Goal: Obtain resource: Obtain resource

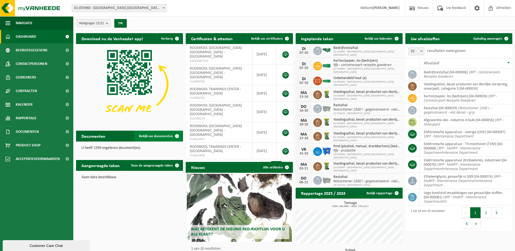
click at [169, 137] on span "Bekijk uw documenten" at bounding box center [156, 136] width 34 height 4
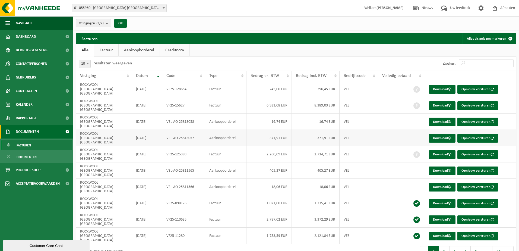
click at [170, 130] on td "VEL-AO-25813057" at bounding box center [183, 138] width 43 height 16
click at [85, 130] on td "ROCKWOOL BELGIUM NV" at bounding box center [104, 138] width 56 height 16
click at [184, 130] on td "VEL-AO-25813057" at bounding box center [183, 138] width 43 height 16
click at [268, 130] on td "371,91 EUR" at bounding box center [268, 138] width 45 height 16
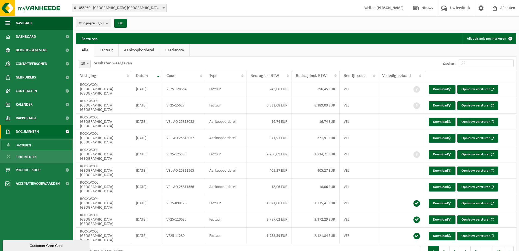
click at [130, 52] on link "Aankoopborderel" at bounding box center [139, 50] width 41 height 12
click at [271, 98] on td "371,91 EUR" at bounding box center [268, 105] width 45 height 16
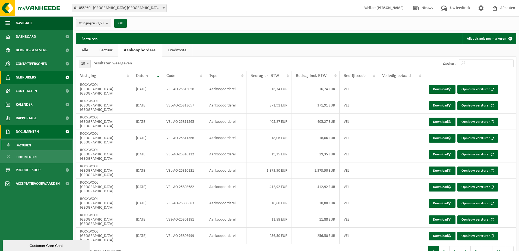
click at [39, 79] on link "Gebruikers" at bounding box center [36, 78] width 73 height 14
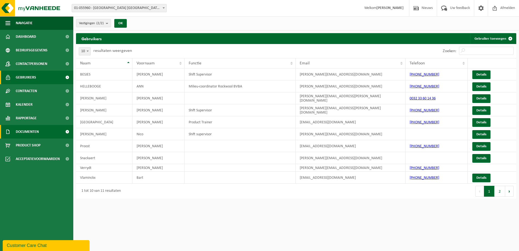
click at [28, 132] on span "Documenten" at bounding box center [27, 132] width 23 height 14
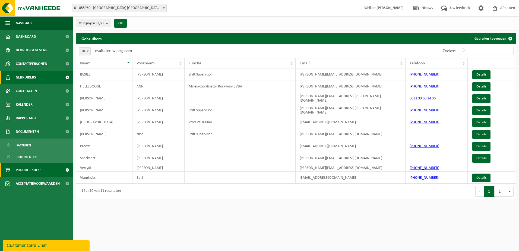
click at [24, 170] on span "Product Shop" at bounding box center [28, 170] width 25 height 14
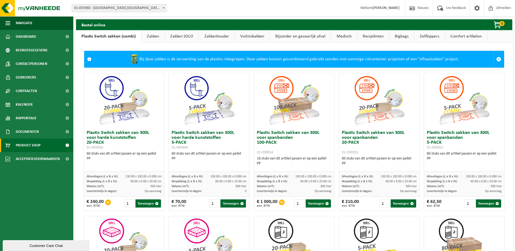
click at [363, 38] on link "Recipiënten" at bounding box center [373, 36] width 32 height 12
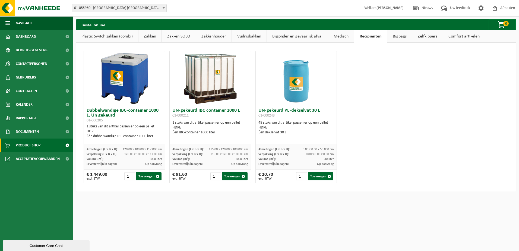
click at [396, 38] on link "Bigbags" at bounding box center [399, 36] width 25 height 12
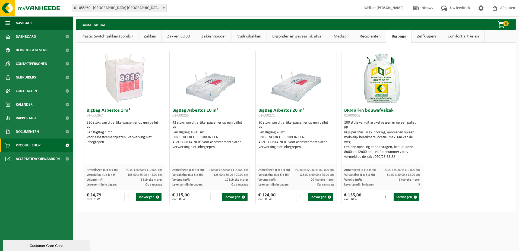
click at [462, 34] on link "Comfort artikelen" at bounding box center [463, 36] width 42 height 12
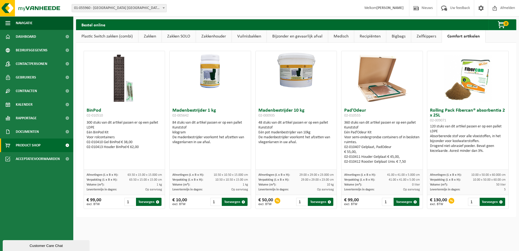
click at [217, 37] on link "Zakkenhouder" at bounding box center [214, 36] width 36 height 12
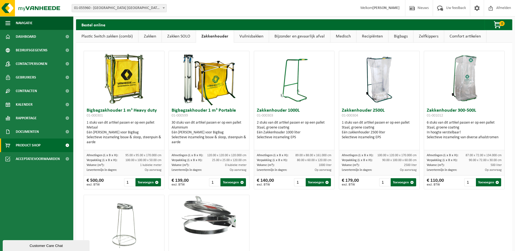
click at [171, 36] on link "Zakken SOLO" at bounding box center [179, 36] width 34 height 12
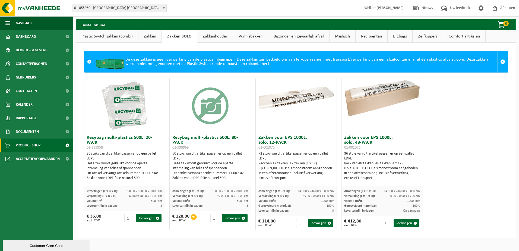
click at [209, 36] on link "Zakkenhouder" at bounding box center [215, 36] width 36 height 12
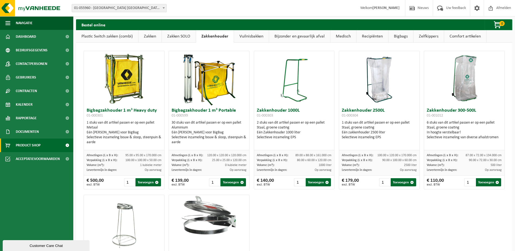
click at [239, 33] on link "Vuilnisbakken" at bounding box center [251, 36] width 35 height 12
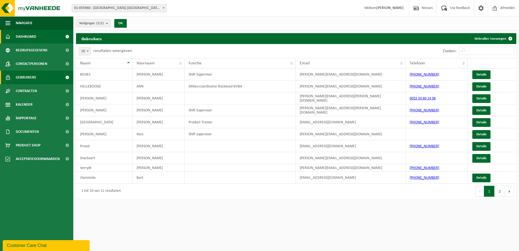
click at [15, 39] on link "Dashboard" at bounding box center [36, 37] width 73 height 14
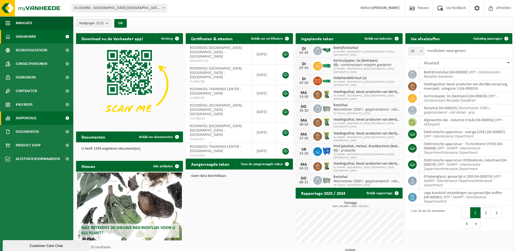
click at [21, 115] on span "Rapportage" at bounding box center [26, 118] width 21 height 14
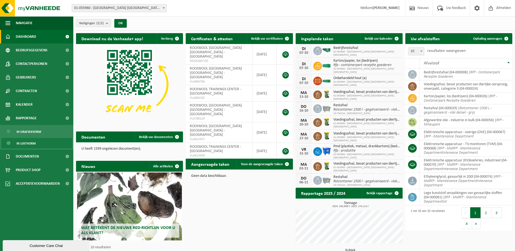
click at [32, 145] on span "In lijstvorm" at bounding box center [26, 143] width 19 height 10
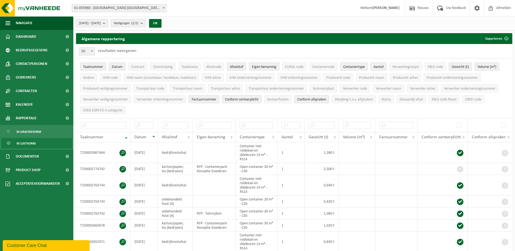
click at [108, 23] on b "submit" at bounding box center [105, 23] width 5 height 8
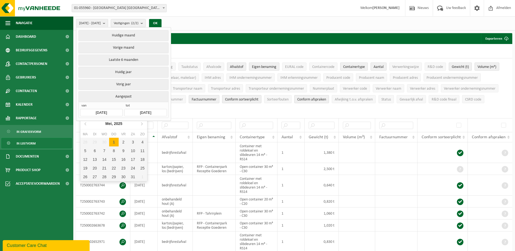
click at [112, 111] on input "[DATE]" at bounding box center [101, 112] width 42 height 7
click at [141, 125] on icon at bounding box center [141, 123] width 9 height 9
click at [96, 141] on div "1" at bounding box center [94, 142] width 9 height 9
type input "[DATE]"
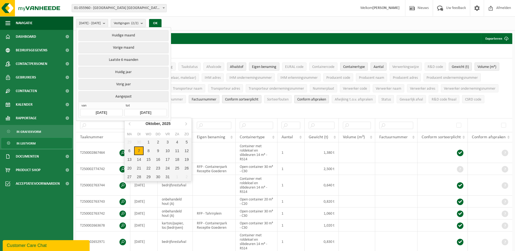
click at [161, 113] on input "[DATE]" at bounding box center [145, 112] width 42 height 7
click at [129, 125] on icon at bounding box center [130, 123] width 9 height 9
click at [138, 176] on div "30" at bounding box center [138, 176] width 9 height 9
type input "[DATE]"
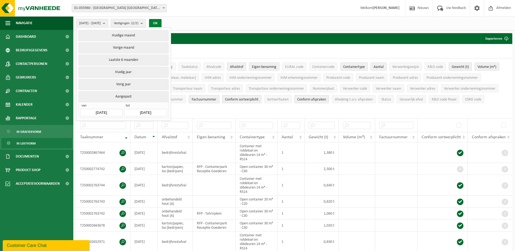
click at [161, 23] on button "OK" at bounding box center [155, 23] width 12 height 9
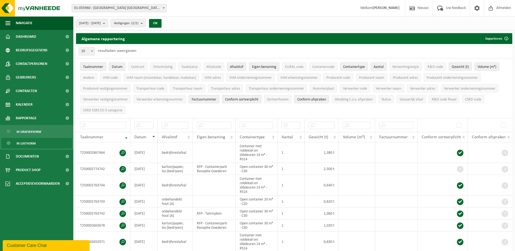
click at [95, 66] on span "Taaknummer" at bounding box center [93, 67] width 20 height 4
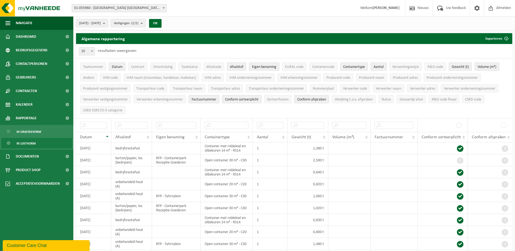
click at [235, 67] on span "Afvalstof" at bounding box center [236, 67] width 13 height 4
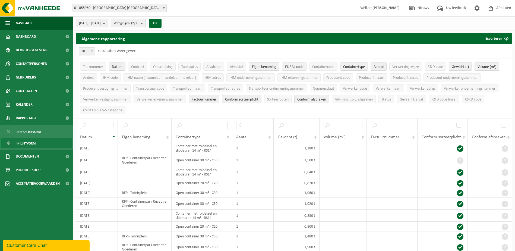
click at [291, 68] on span "EURAL code" at bounding box center [294, 67] width 18 height 4
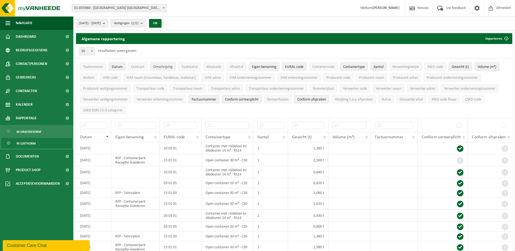
click at [168, 66] on span "Omschrijving" at bounding box center [163, 67] width 20 height 4
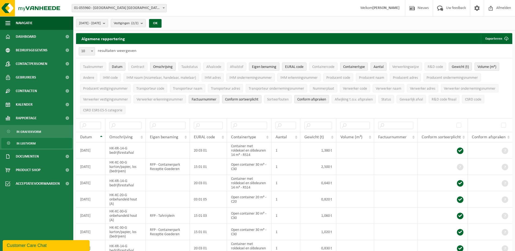
click at [162, 68] on span "Omschrijving" at bounding box center [163, 67] width 20 height 4
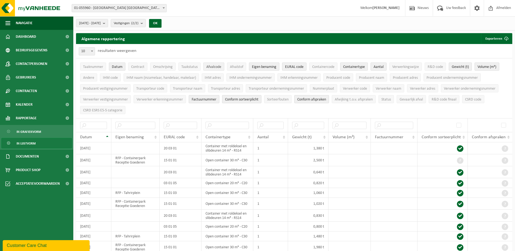
click at [206, 66] on button "Afvalcode" at bounding box center [213, 66] width 21 height 8
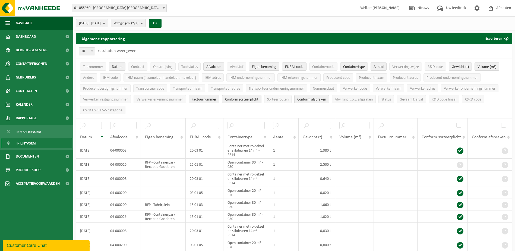
click at [208, 67] on span "Afvalcode" at bounding box center [213, 67] width 15 height 4
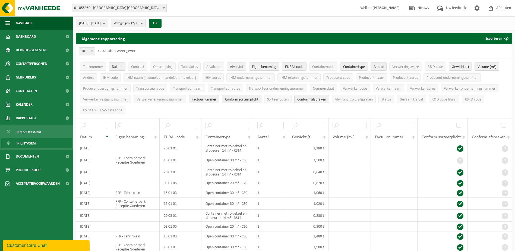
click at [236, 67] on span "Afvalstof" at bounding box center [236, 67] width 13 height 4
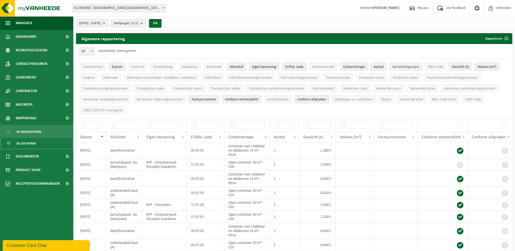
click at [410, 64] on button "Verwerkingswijze" at bounding box center [405, 66] width 33 height 8
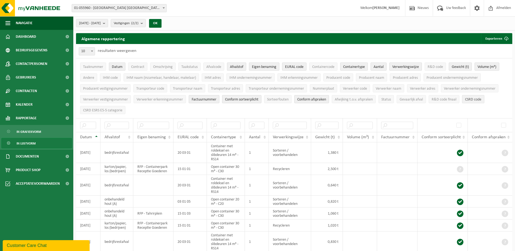
click at [471, 100] on span "CSRD code" at bounding box center [473, 99] width 16 height 4
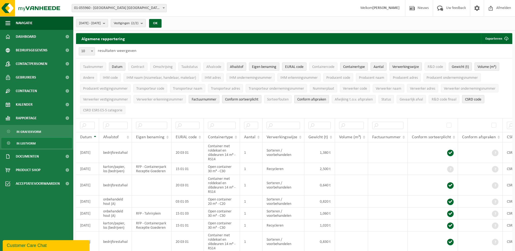
click at [200, 100] on span "Factuurnummer" at bounding box center [204, 99] width 25 height 4
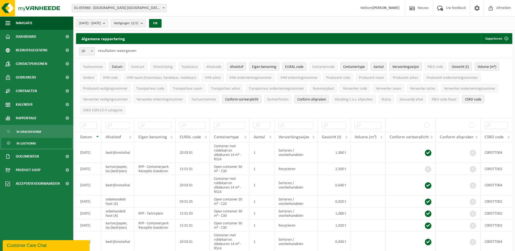
click at [234, 98] on span "Conform sorteerplicht" at bounding box center [241, 99] width 33 height 4
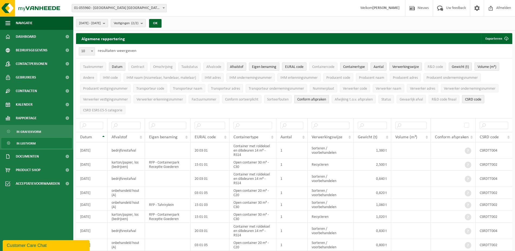
click at [313, 97] on span "Conform afspraken" at bounding box center [311, 99] width 29 height 4
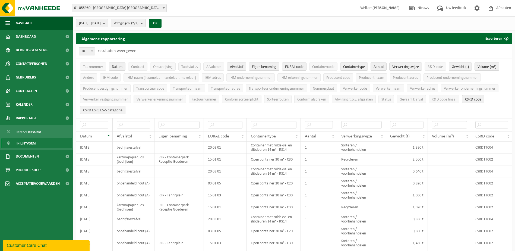
click at [94, 111] on span "CSRD ESRS E5-5 categorie" at bounding box center [102, 110] width 39 height 4
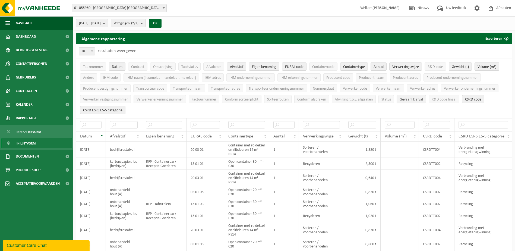
click at [412, 97] on span "Gevaarlijk afval" at bounding box center [410, 99] width 23 height 4
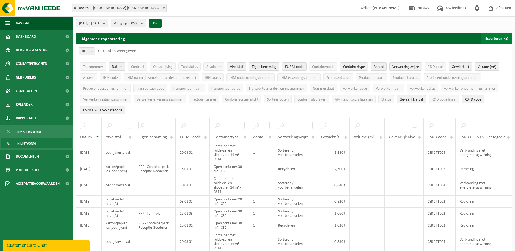
click at [497, 39] on button "Exporteren" at bounding box center [496, 38] width 31 height 11
click at [485, 50] on link "Enkel mijn selectie" at bounding box center [486, 49] width 49 height 11
